Goal: Task Accomplishment & Management: Manage account settings

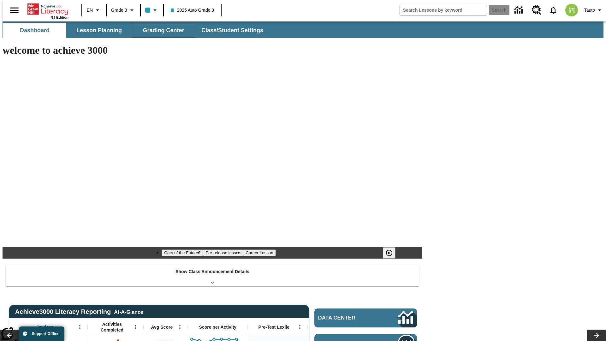
click at [161, 30] on span "Grading Center" at bounding box center [163, 30] width 41 height 7
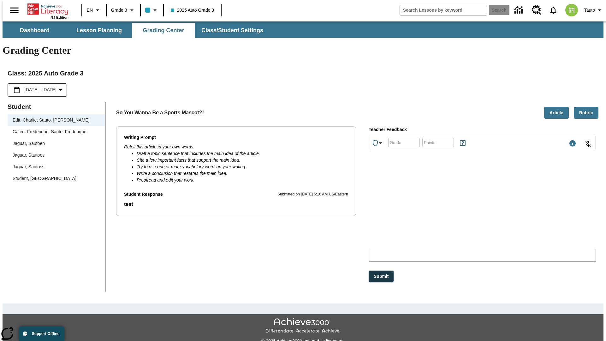
click at [54, 140] on div "Jaguar, Sautoen" at bounding box center [57, 143] width 88 height 7
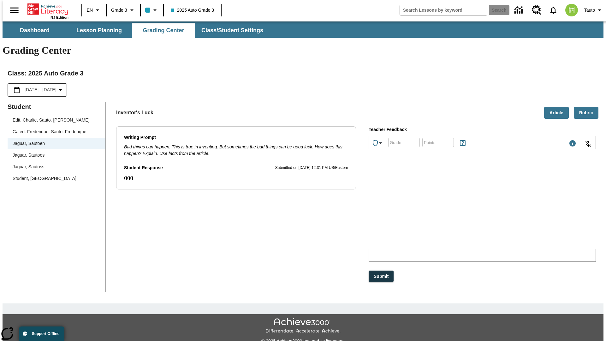
scroll to position [14, 0]
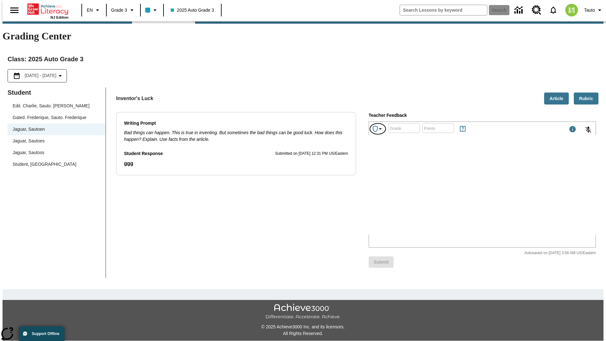
click at [378, 125] on icon "Achievements" at bounding box center [380, 129] width 8 height 8
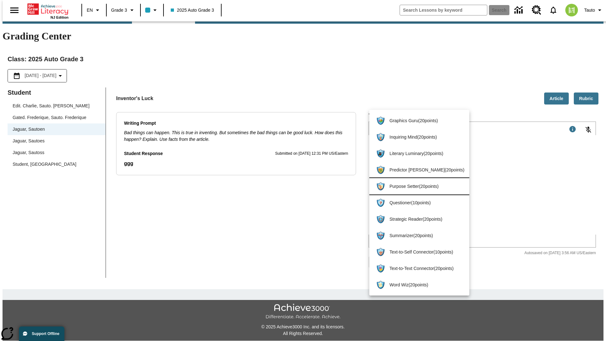
click at [417, 186] on span "Purpose Setter ( 20 points )" at bounding box center [426, 186] width 75 height 7
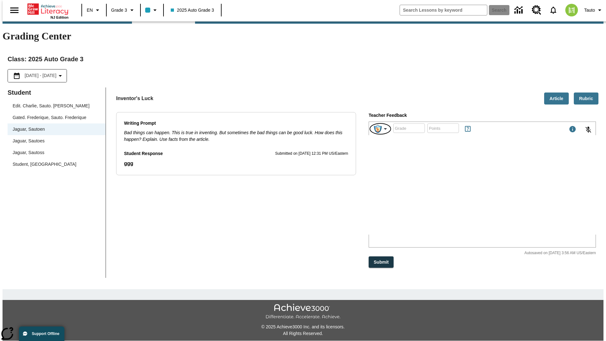
click at [381, 125] on img "Purpose Setter" at bounding box center [378, 129] width 8 height 8
